Goal: Navigation & Orientation: Find specific page/section

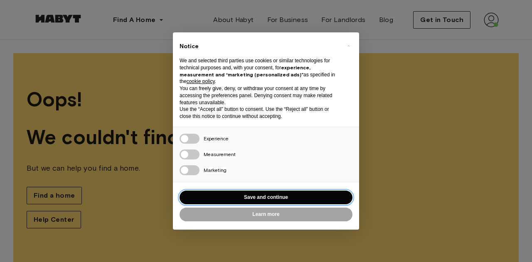
click at [264, 199] on button "Save and continue" at bounding box center [266, 198] width 173 height 14
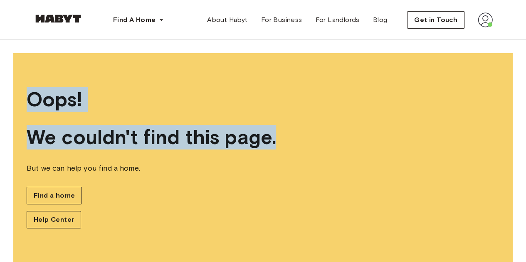
drag, startPoint x: 30, startPoint y: 91, endPoint x: 290, endPoint y: 134, distance: 263.7
click at [290, 134] on div "Oops! We couldn't find this page. But we can help you find a home. Find a home …" at bounding box center [262, 158] width 499 height 210
copy div "Oops! We couldn't find this page."
click at [71, 23] on link at bounding box center [58, 21] width 50 height 8
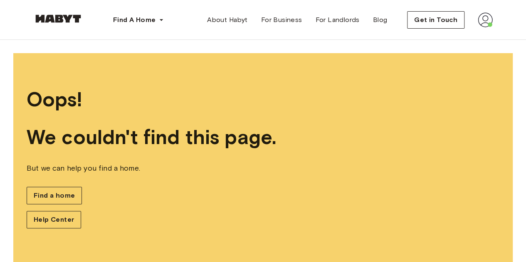
click at [167, 174] on div "Oops! We couldn't find this page. But we can help you find a home. Find a home …" at bounding box center [262, 158] width 499 height 210
click at [65, 220] on span "Help Center" at bounding box center [54, 220] width 40 height 10
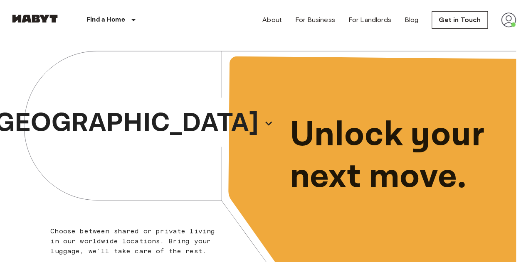
click at [209, 102] on button "[GEOGRAPHIC_DATA]" at bounding box center [130, 123] width 294 height 45
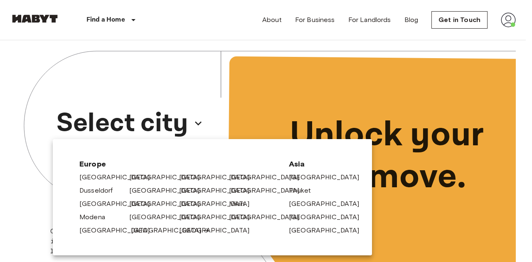
click at [143, 230] on link "[GEOGRAPHIC_DATA]" at bounding box center [170, 231] width 79 height 10
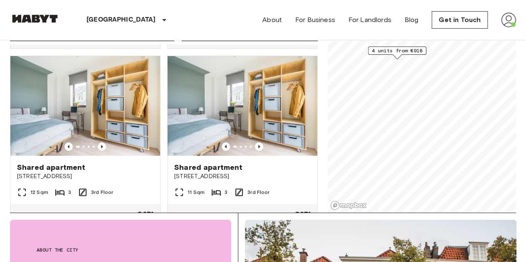
scroll to position [176, 0]
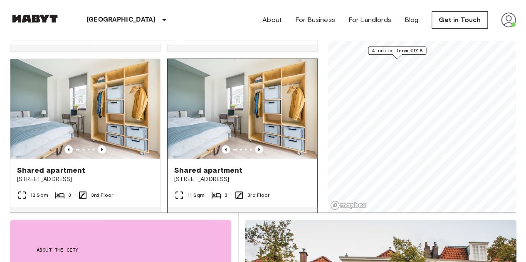
click at [255, 152] on icon "Previous image" at bounding box center [259, 149] width 8 height 8
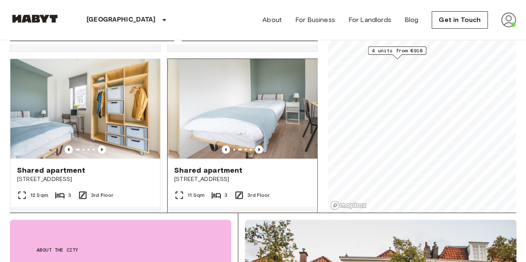
click at [255, 152] on icon "Previous image" at bounding box center [259, 149] width 8 height 8
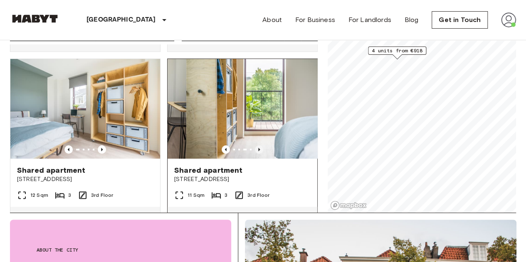
click at [255, 152] on icon "Previous image" at bounding box center [259, 149] width 8 height 8
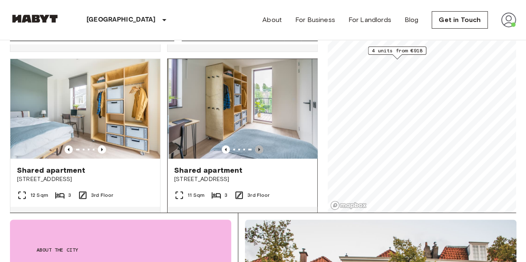
click at [255, 152] on icon "Previous image" at bounding box center [259, 149] width 8 height 8
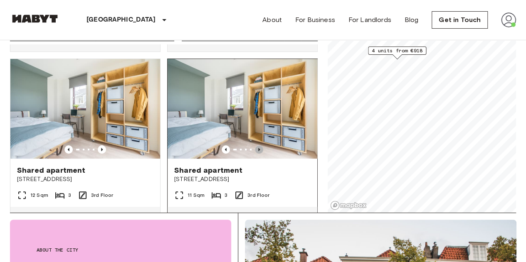
click at [255, 153] on icon "Previous image" at bounding box center [259, 149] width 8 height 8
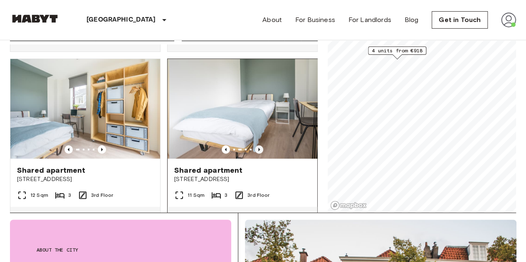
click at [255, 153] on icon "Previous image" at bounding box center [259, 149] width 8 height 8
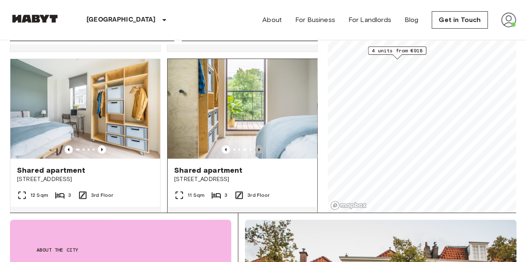
click at [255, 153] on icon "Previous image" at bounding box center [259, 149] width 8 height 8
